Goal: Task Accomplishment & Management: Use online tool/utility

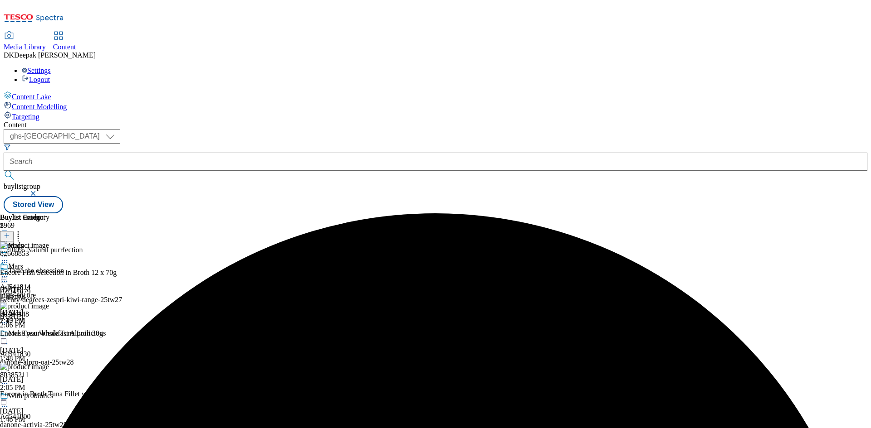
select select "ghs-[GEOGRAPHIC_DATA]"
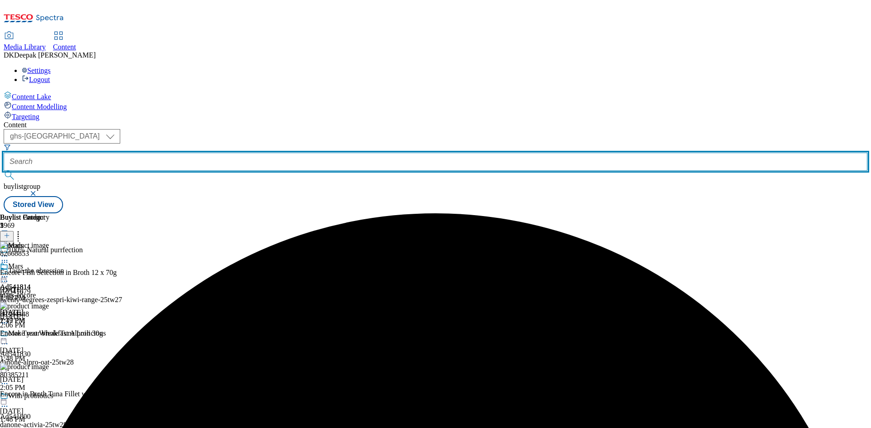
click at [228, 153] on input "text" at bounding box center [435, 162] width 863 height 18
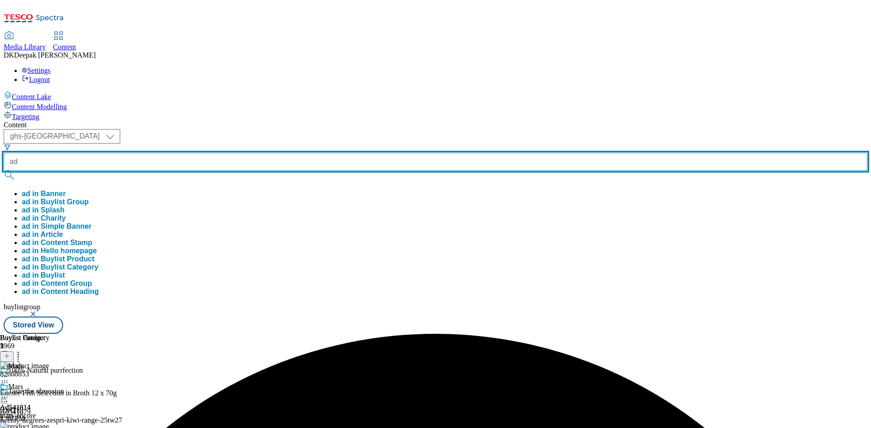
paste input "541718"
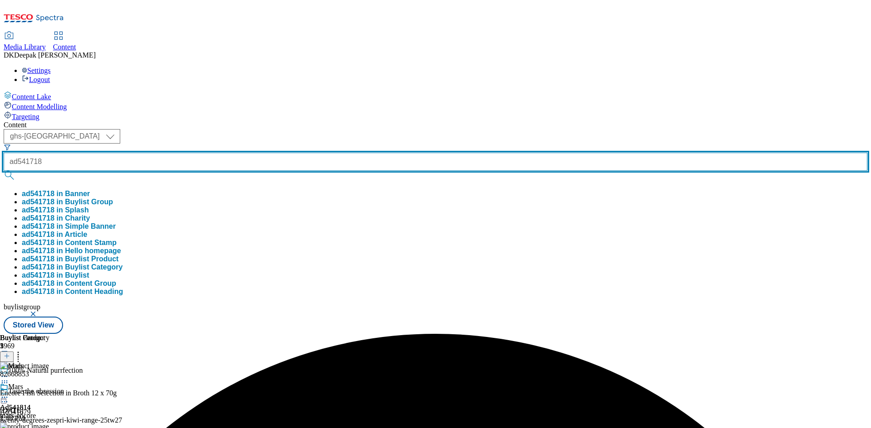
type input "ad541718"
click at [4, 171] on button "submit" at bounding box center [10, 175] width 13 height 9
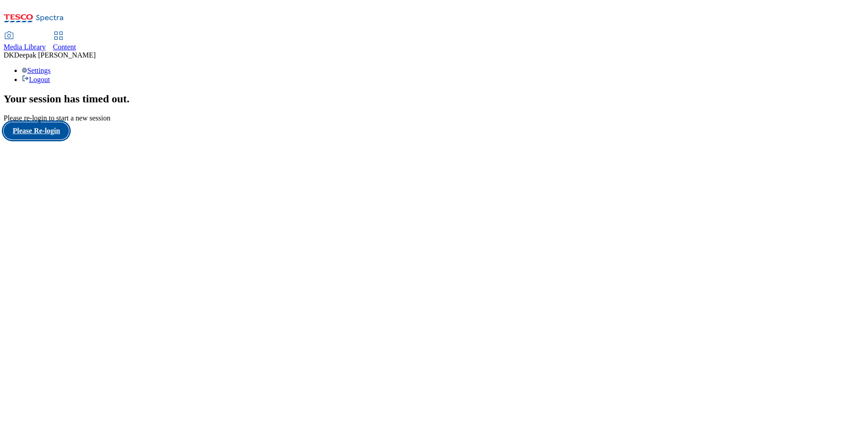
click at [53, 140] on button "Please Re-login" at bounding box center [36, 130] width 65 height 17
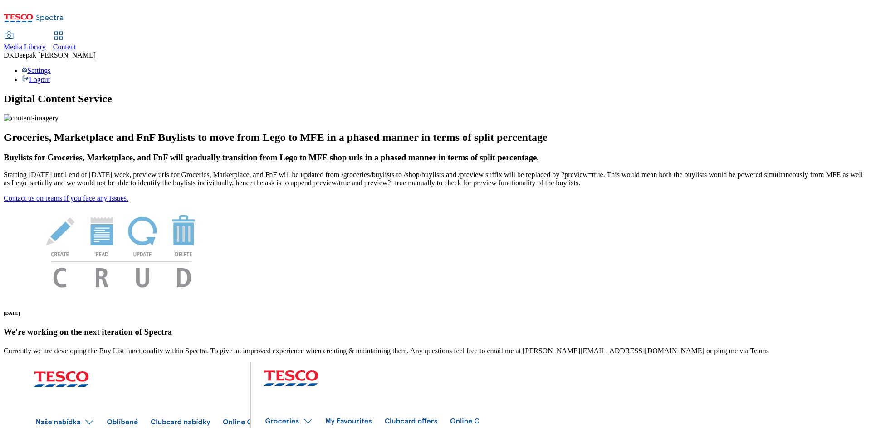
click at [76, 43] on span "Content" at bounding box center [64, 47] width 23 height 8
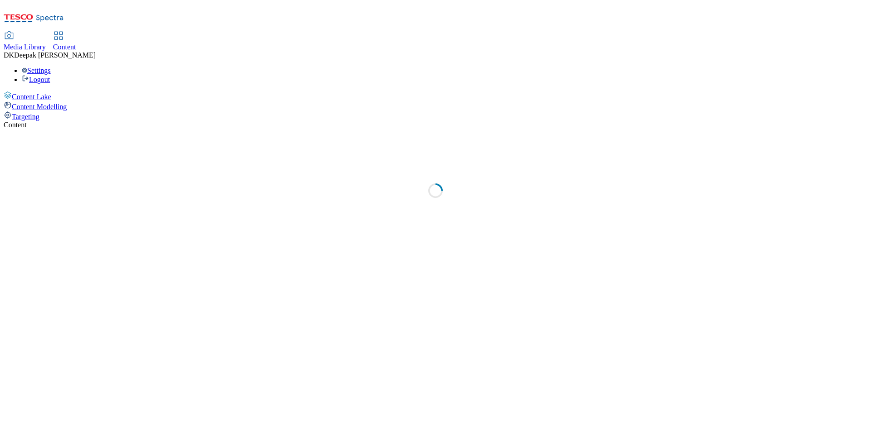
select select "ghs-[GEOGRAPHIC_DATA]"
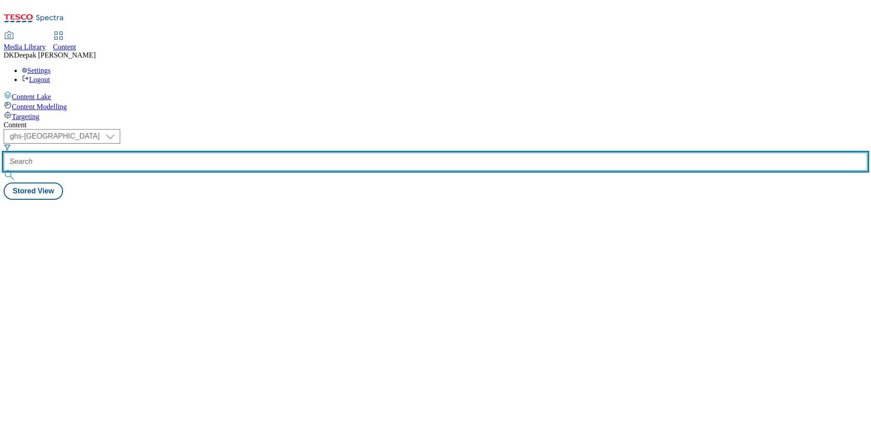
click at [211, 153] on input "text" at bounding box center [435, 162] width 863 height 18
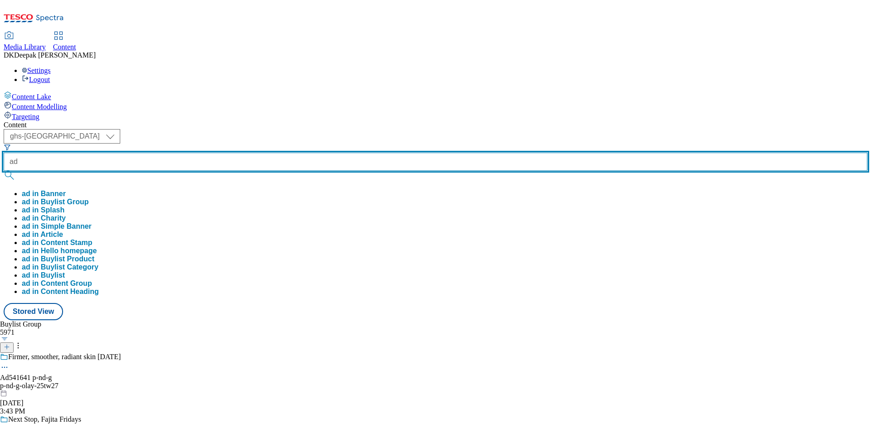
paste input "541718"
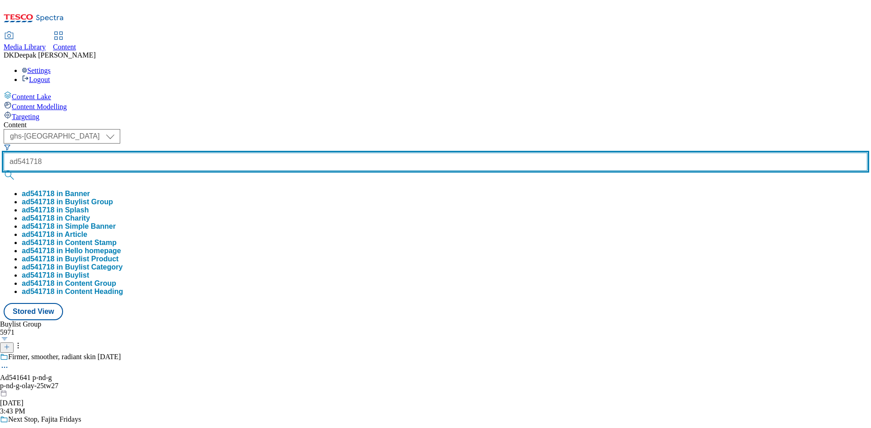
type input "ad541718"
click at [4, 171] on button "submit" at bounding box center [10, 175] width 13 height 9
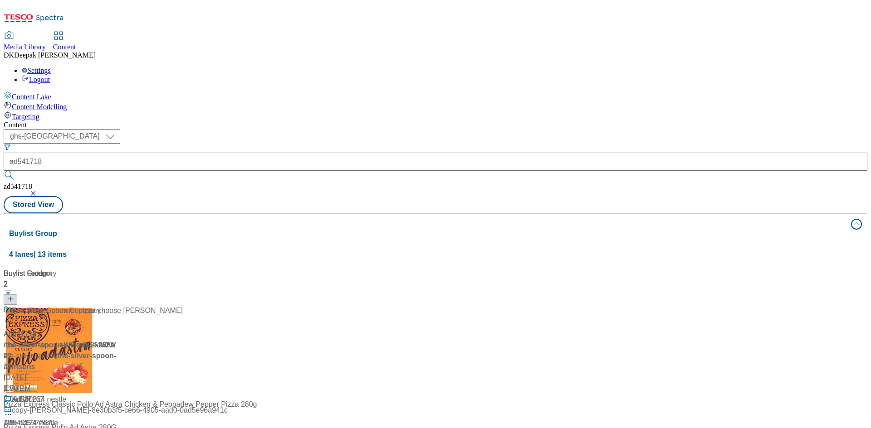
click at [32, 121] on div "Content Lake Content Modelling Targeting" at bounding box center [435, 106] width 863 height 30
click at [117, 340] on div "/ the-silver-spoon-allinsons-25tw27 / the-silver-spoon" at bounding box center [60, 351] width 113 height 22
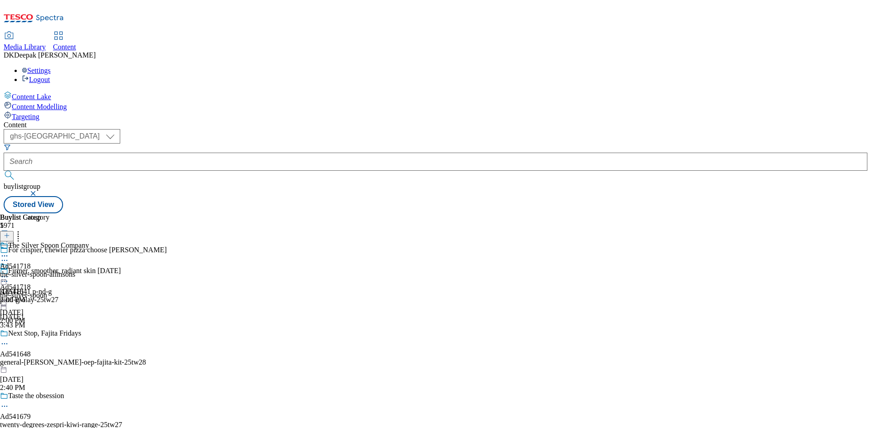
click at [47, 292] on div "the-silver-spoon" at bounding box center [23, 296] width 47 height 8
click at [3, 277] on circle at bounding box center [2, 277] width 1 height 1
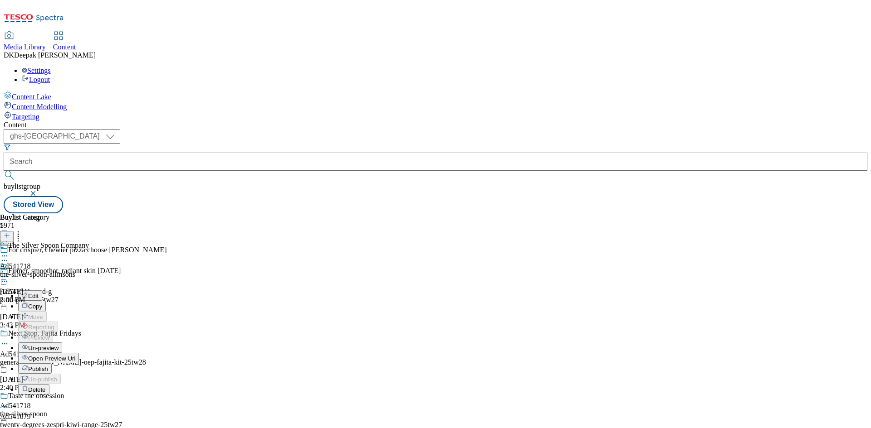
click at [42, 291] on button "Edit" at bounding box center [30, 296] width 24 height 10
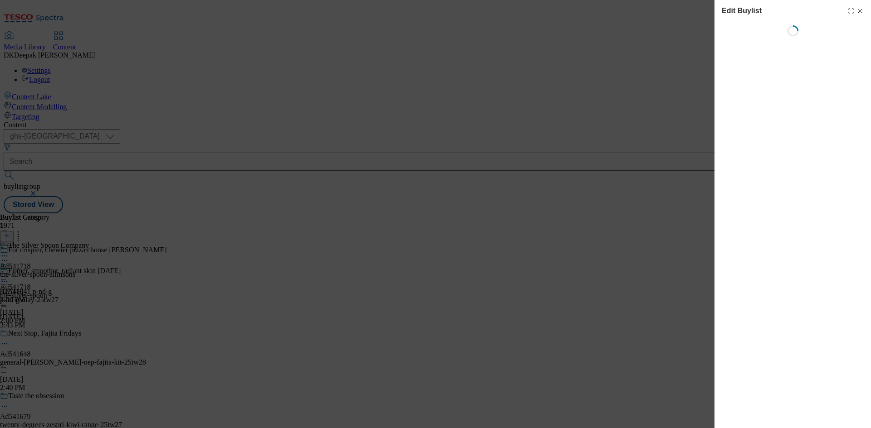
select select "tactical"
select select "supplier funded short term 1-3 weeks"
select select "dunnhumby"
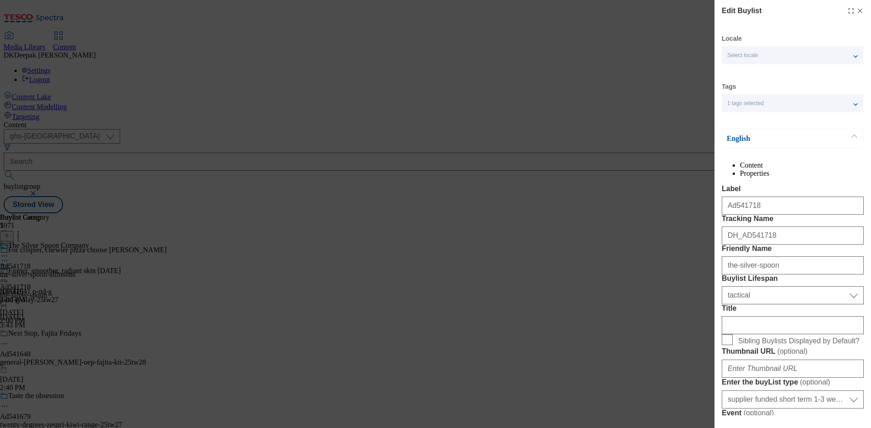
select select "Banner"
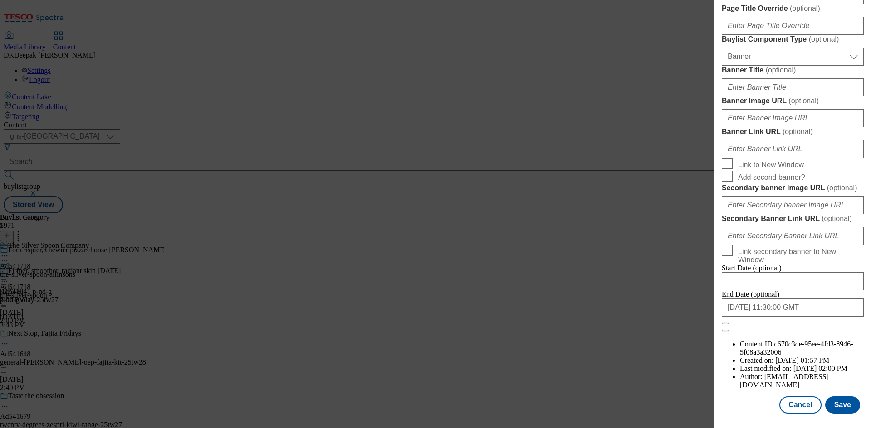
scroll to position [939, 0]
click at [802, 406] on button "Cancel" at bounding box center [800, 405] width 42 height 17
select select "tactical"
select select "supplier funded short term 1-3 weeks"
select select "dunnhumby"
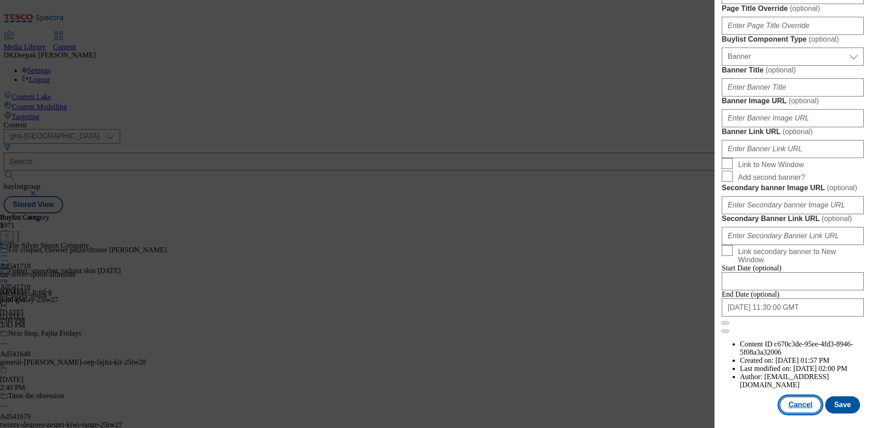
select select "Banner"
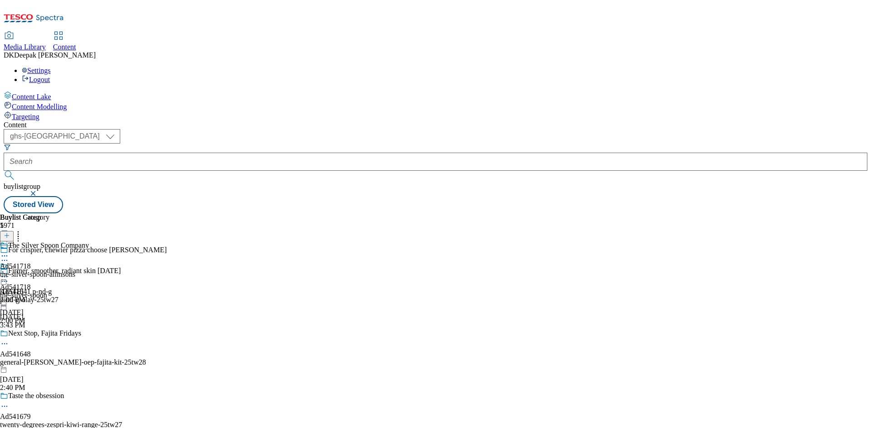
scroll to position [735, 0]
click at [89, 242] on div "The Silver Spoon Company Ad541718 the-silver-spoon-allinsons Aug 18, 2025 2:00 …" at bounding box center [44, 273] width 89 height 63
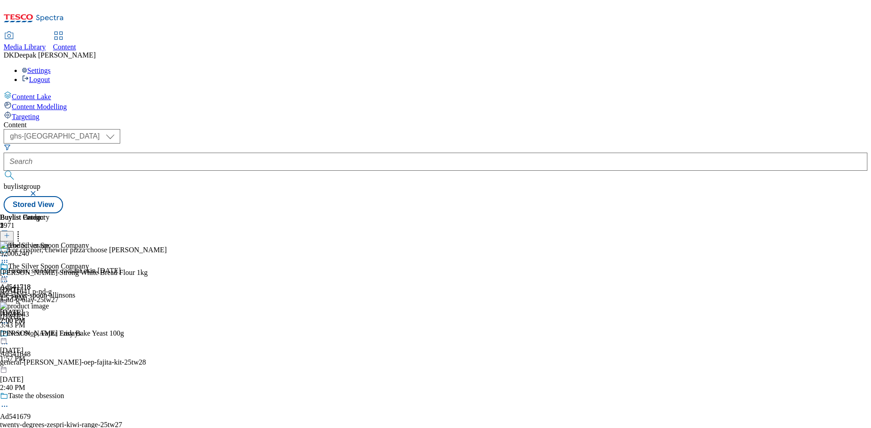
click at [9, 273] on icon at bounding box center [4, 277] width 9 height 9
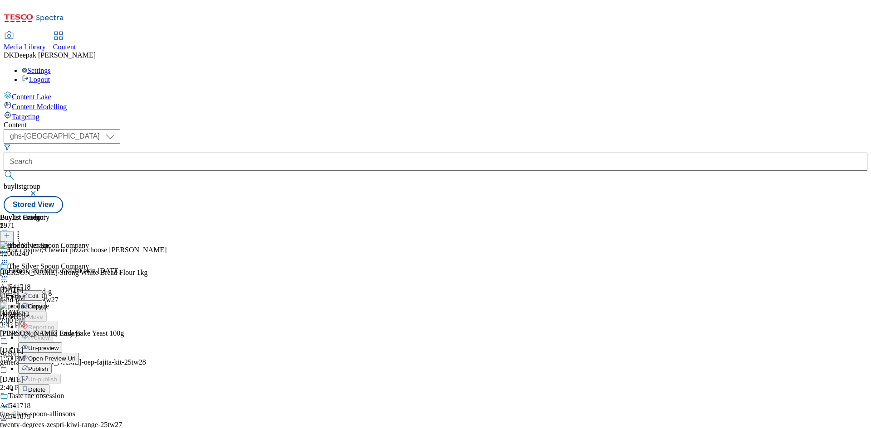
click at [42, 291] on button "Edit" at bounding box center [30, 296] width 24 height 10
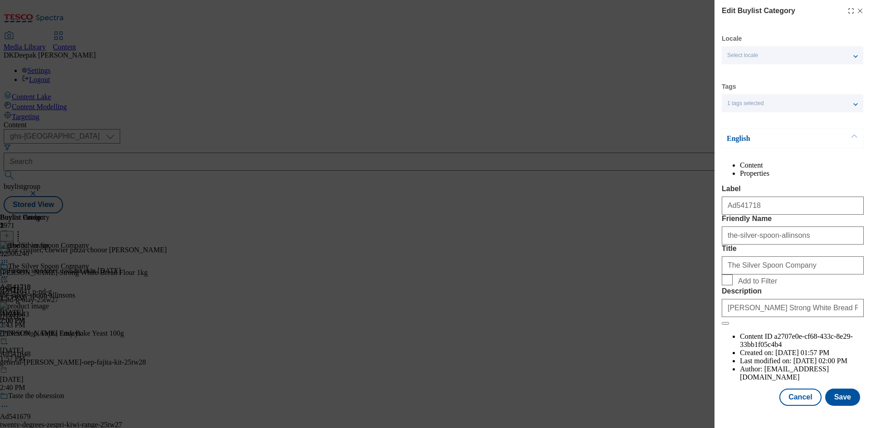
scroll to position [18, 0]
click at [800, 404] on button "Cancel" at bounding box center [800, 397] width 42 height 17
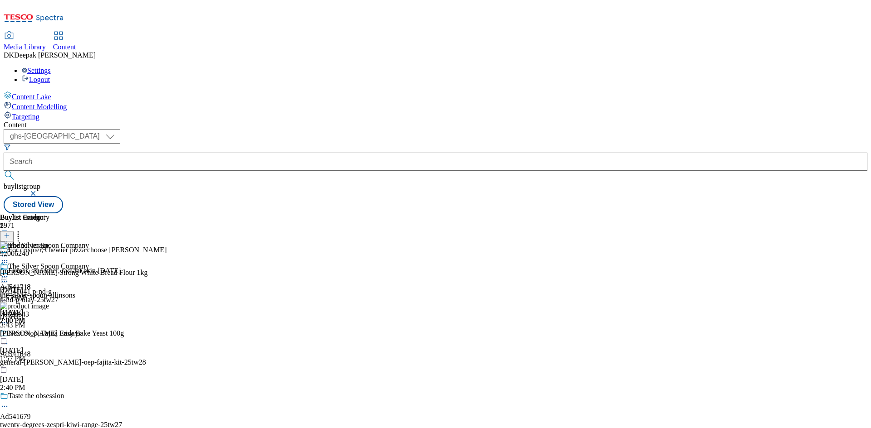
scroll to position [0, 0]
click at [9, 273] on icon at bounding box center [4, 277] width 9 height 9
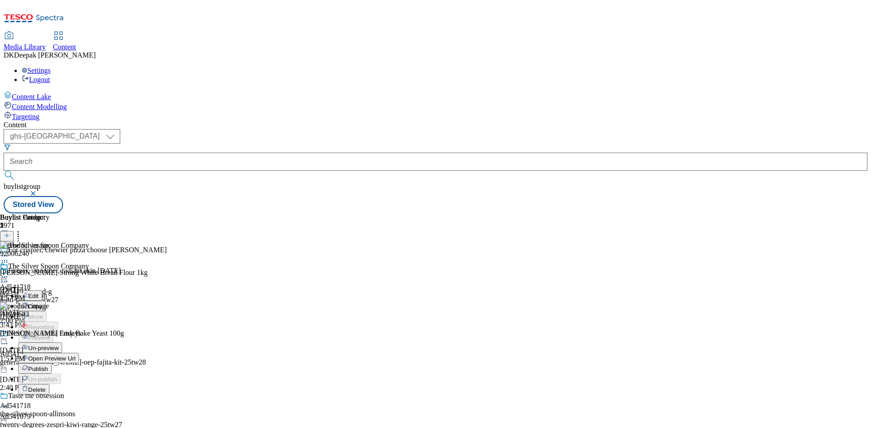
click at [75, 355] on span "Open Preview Url" at bounding box center [51, 358] width 47 height 7
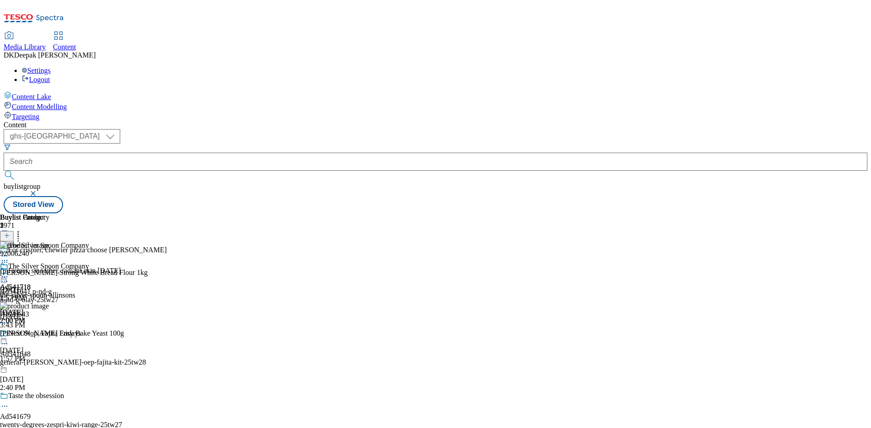
click at [9, 273] on icon at bounding box center [4, 277] width 9 height 9
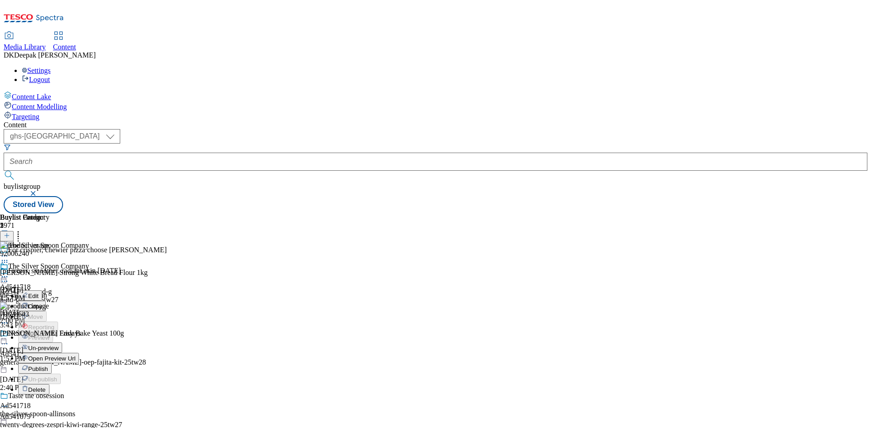
click at [48, 366] on span "Publish" at bounding box center [38, 369] width 20 height 7
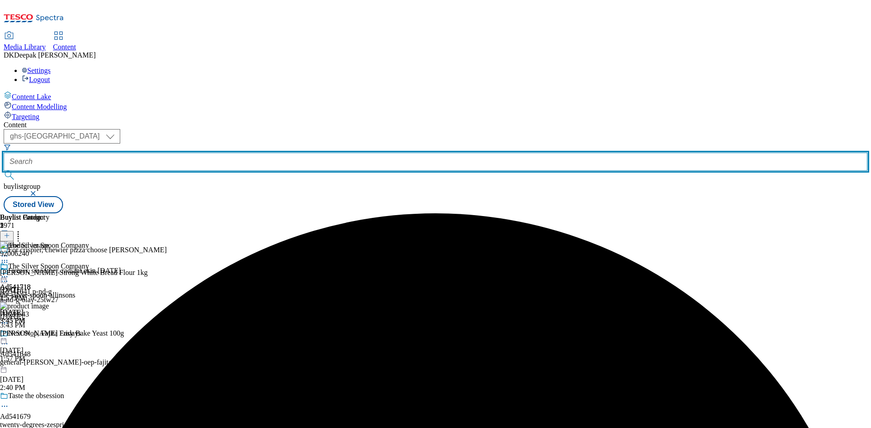
click at [220, 153] on input "text" at bounding box center [435, 162] width 863 height 18
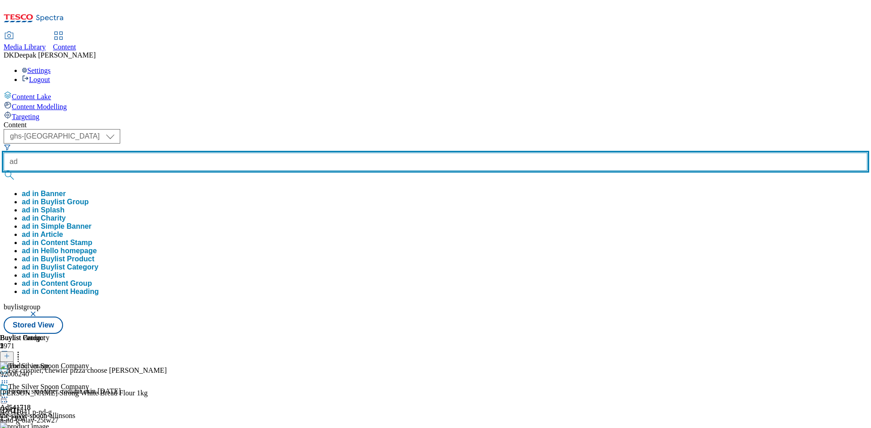
paste input "541814"
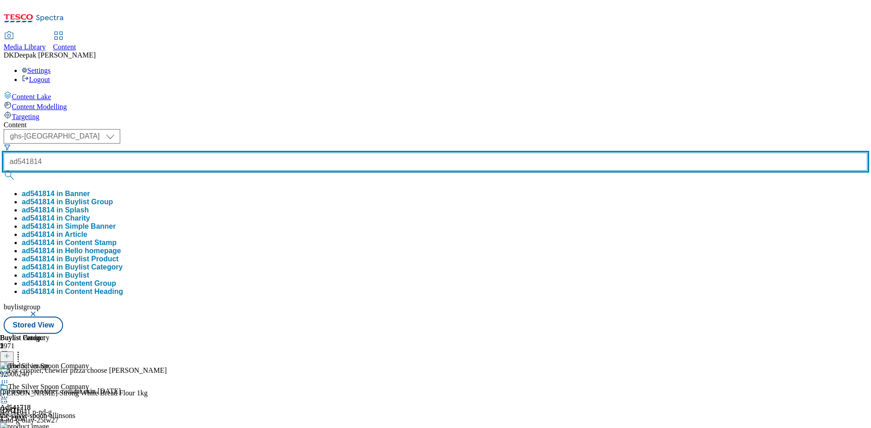
type input "ad541814"
click at [4, 171] on button "submit" at bounding box center [10, 175] width 13 height 9
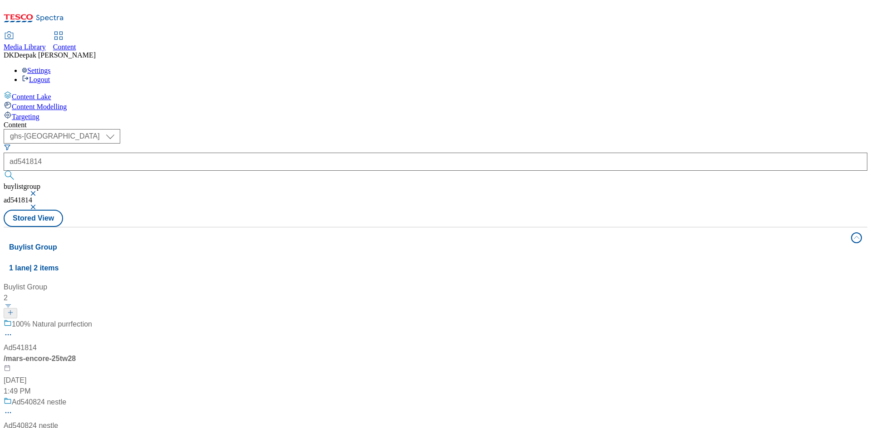
click at [117, 354] on div "/ mars-encore-25tw28" at bounding box center [60, 359] width 113 height 11
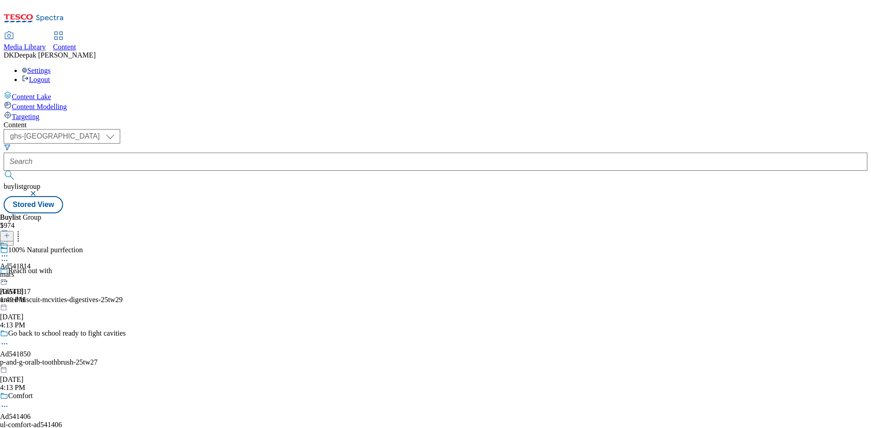
click at [31, 271] on div "mars" at bounding box center [15, 275] width 31 height 8
click at [49, 271] on div "mars-encore" at bounding box center [24, 275] width 49 height 8
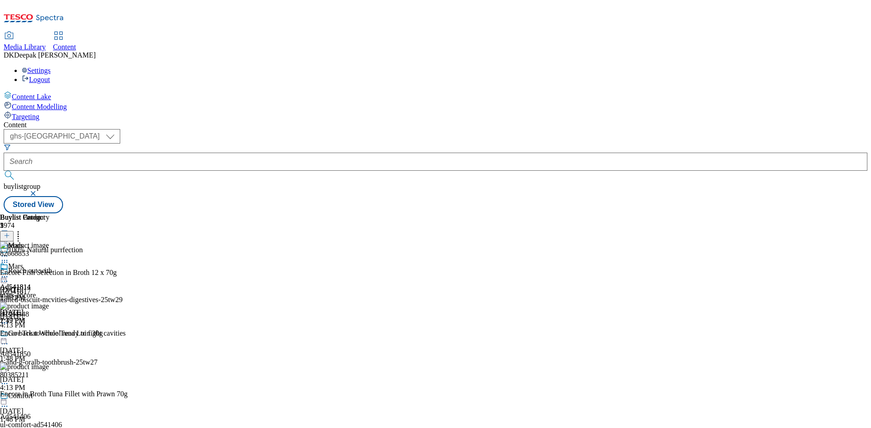
click at [9, 273] on icon at bounding box center [4, 277] width 9 height 9
click at [79, 353] on button "Open Preview Url" at bounding box center [48, 358] width 61 height 10
click at [9, 273] on icon at bounding box center [4, 277] width 9 height 9
click at [48, 366] on span "Publish" at bounding box center [38, 369] width 20 height 7
